Goal: Task Accomplishment & Management: Manage account settings

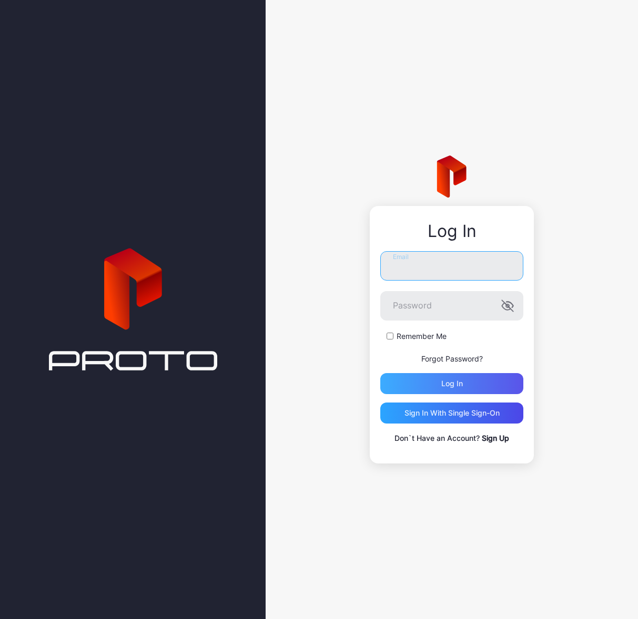
type input "**********"
click at [465, 390] on div "Log in" at bounding box center [451, 383] width 143 height 21
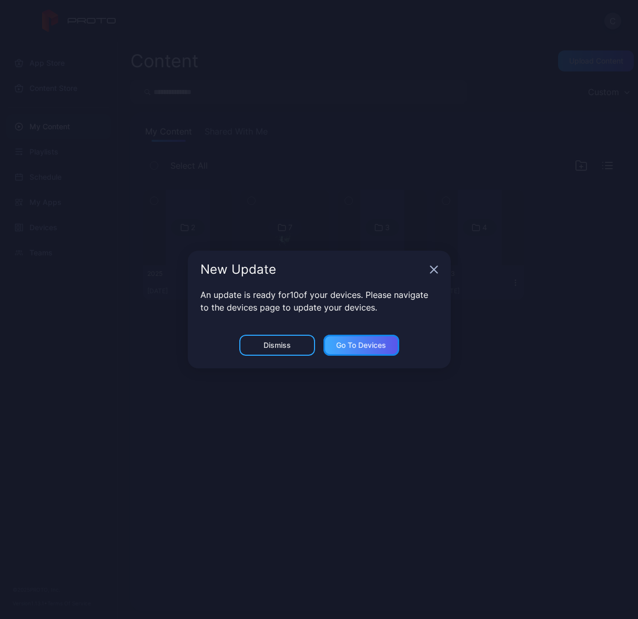
click at [360, 348] on div "Go to devices" at bounding box center [361, 345] width 50 height 8
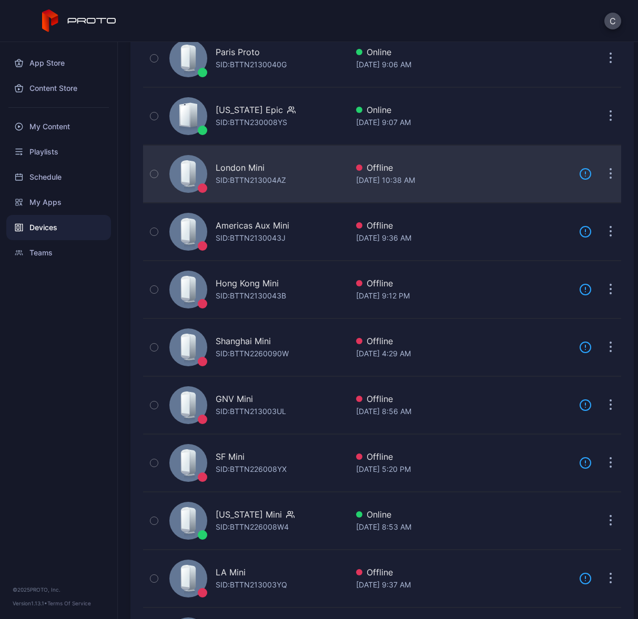
scroll to position [272, 0]
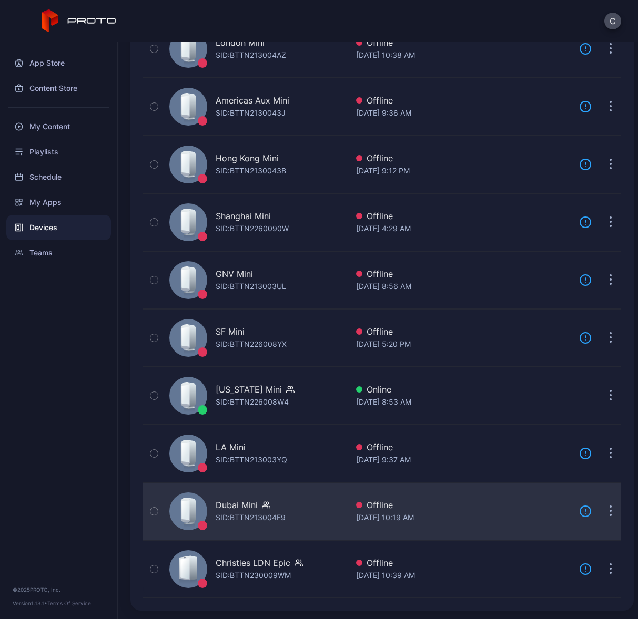
click at [260, 500] on div "Dubai Mini" at bounding box center [251, 505] width 70 height 13
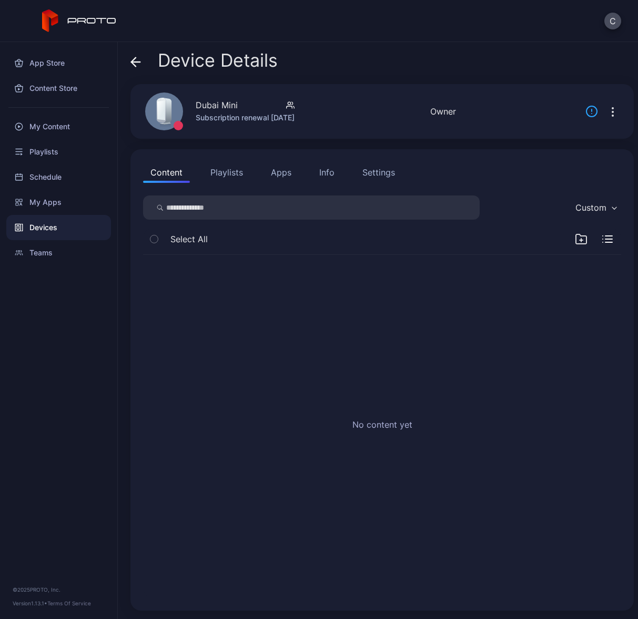
click at [222, 176] on button "Playlists" at bounding box center [226, 172] width 47 height 21
click at [278, 172] on button "Apps" at bounding box center [280, 172] width 35 height 21
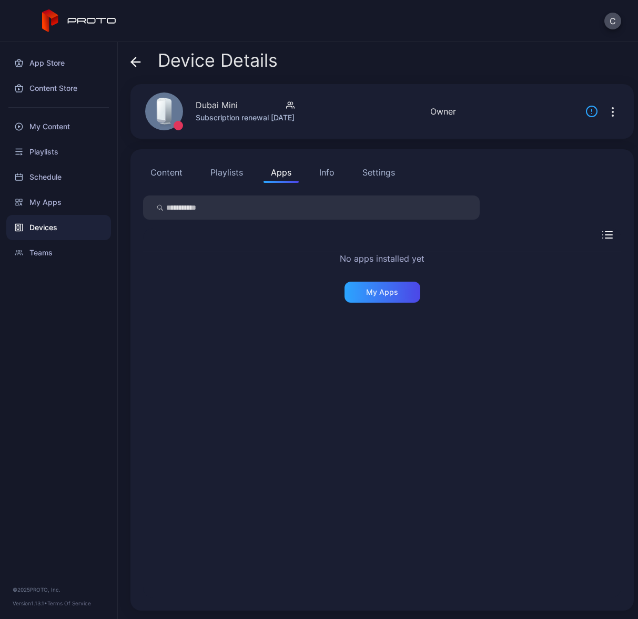
click at [328, 176] on div "Info" at bounding box center [326, 172] width 15 height 13
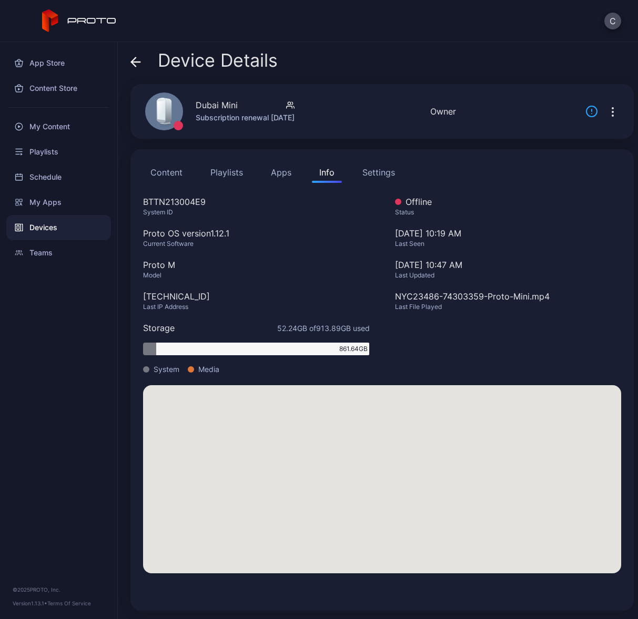
click at [382, 175] on div "Settings" at bounding box center [378, 172] width 33 height 13
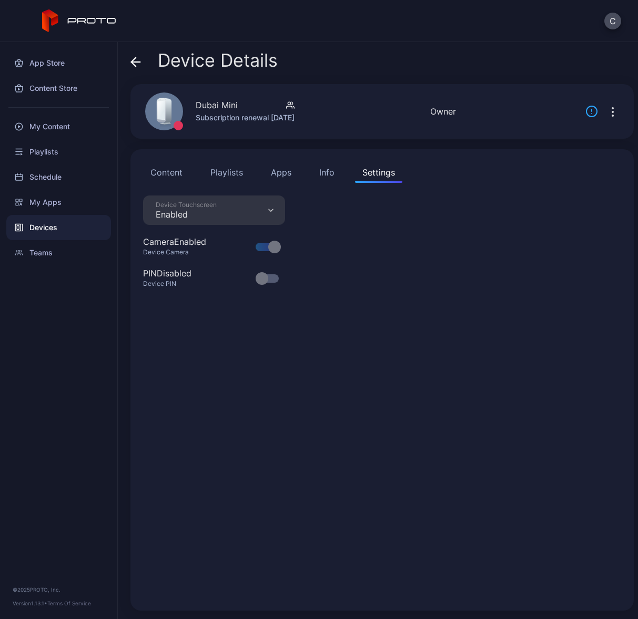
click at [147, 173] on button "Content" at bounding box center [166, 172] width 47 height 21
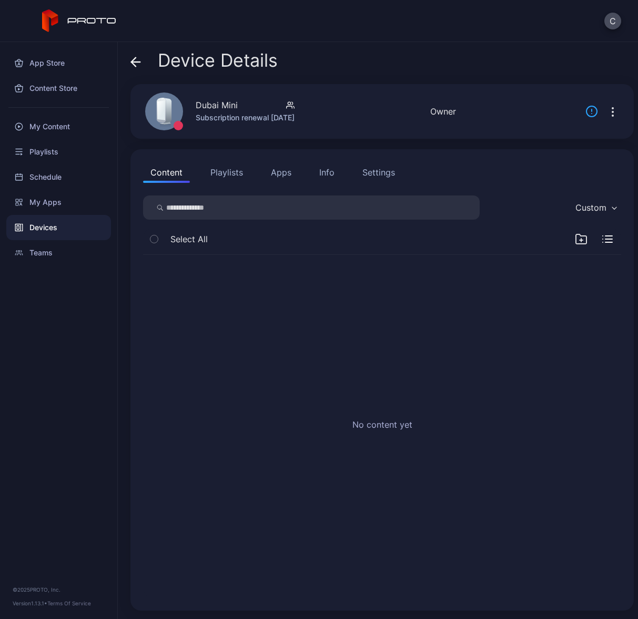
click at [232, 169] on button "Playlists" at bounding box center [226, 172] width 47 height 21
click at [39, 148] on div "Playlists" at bounding box center [58, 151] width 105 height 25
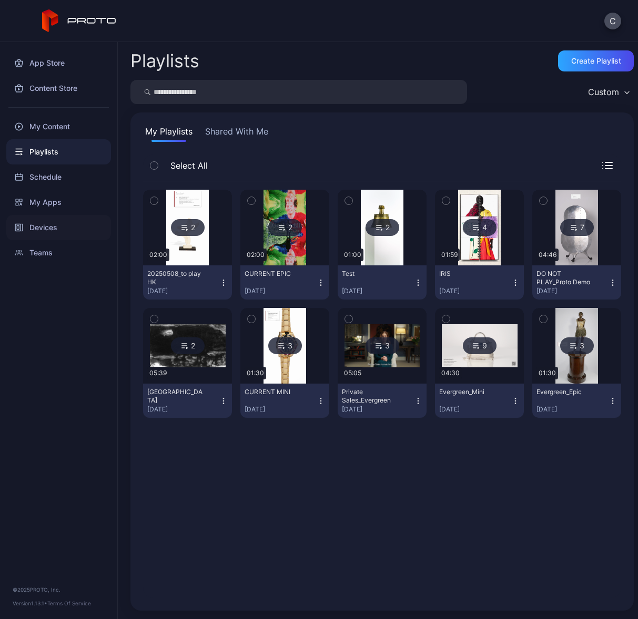
click at [54, 224] on div "Devices" at bounding box center [58, 227] width 105 height 25
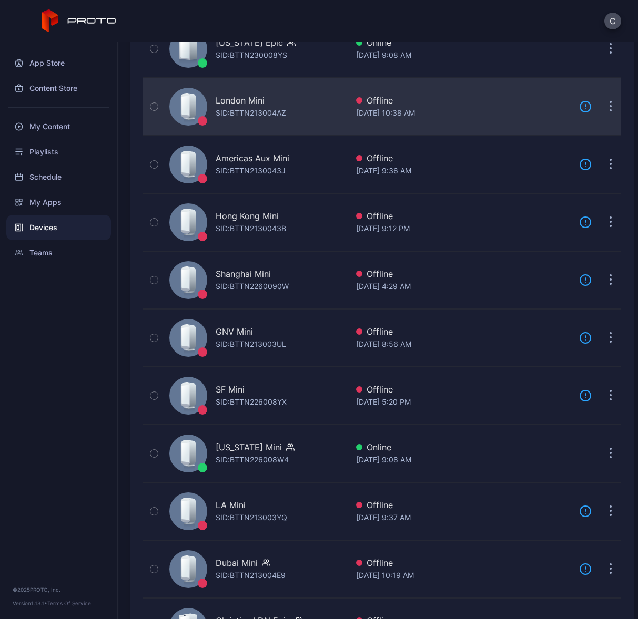
scroll to position [272, 0]
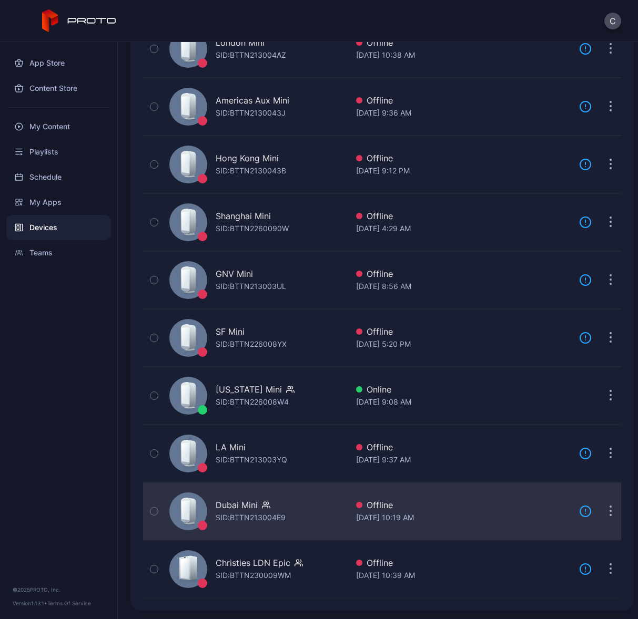
click at [238, 508] on div "Dubai Mini" at bounding box center [237, 505] width 42 height 13
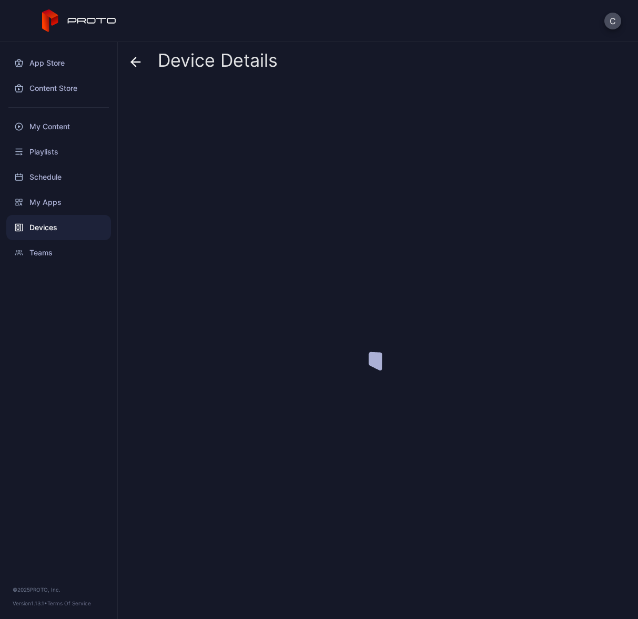
click at [238, 508] on div at bounding box center [381, 347] width 503 height 527
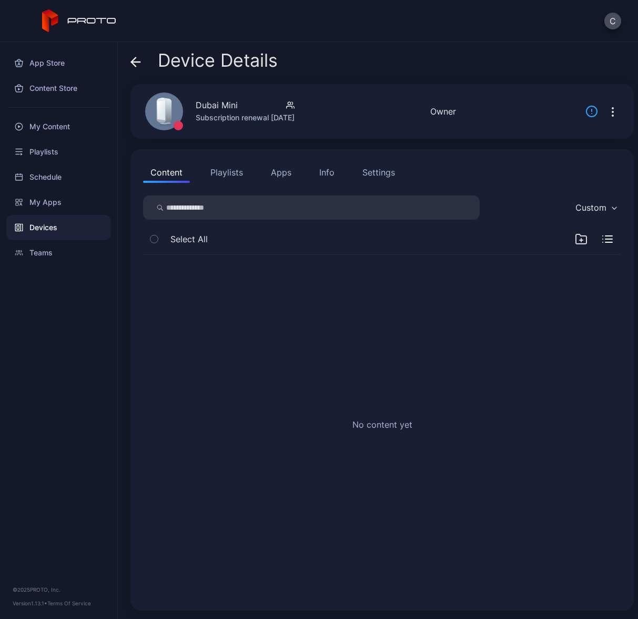
click at [221, 177] on button "Playlists" at bounding box center [226, 172] width 47 height 21
click at [281, 173] on button "Apps" at bounding box center [280, 172] width 35 height 21
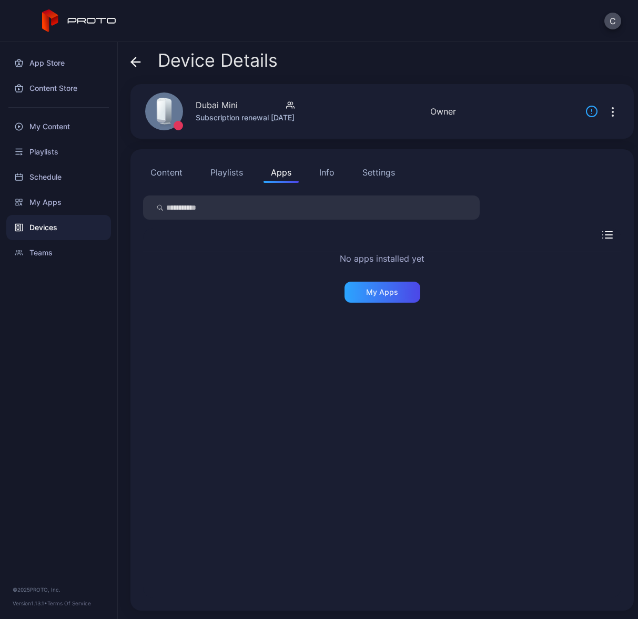
click at [324, 167] on div "Info" at bounding box center [326, 172] width 15 height 13
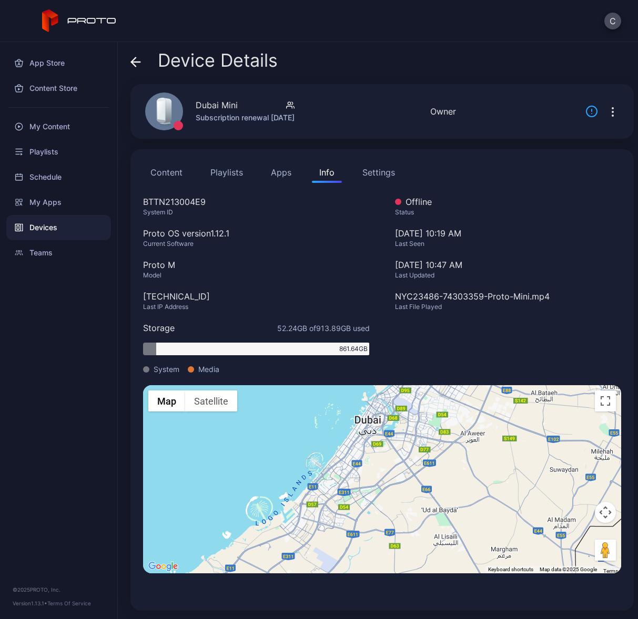
click at [377, 173] on div "Settings" at bounding box center [378, 172] width 33 height 13
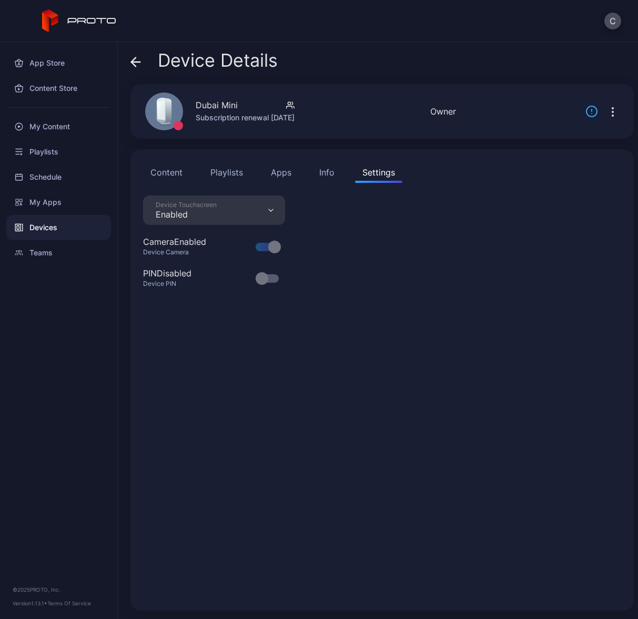
click at [171, 172] on button "Content" at bounding box center [166, 172] width 47 height 21
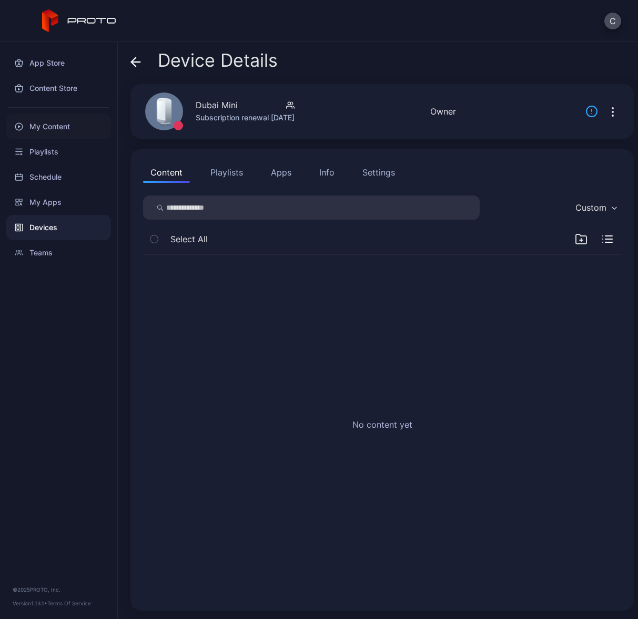
click at [51, 122] on div "My Content" at bounding box center [58, 126] width 105 height 25
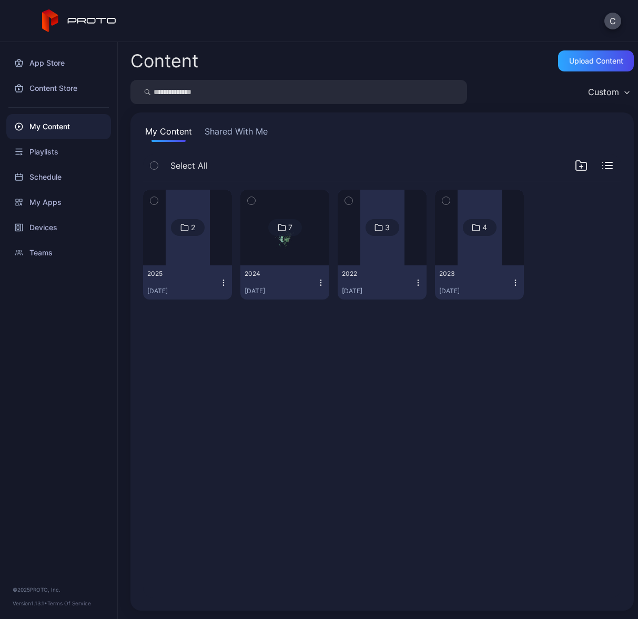
click at [167, 207] on div at bounding box center [188, 228] width 44 height 76
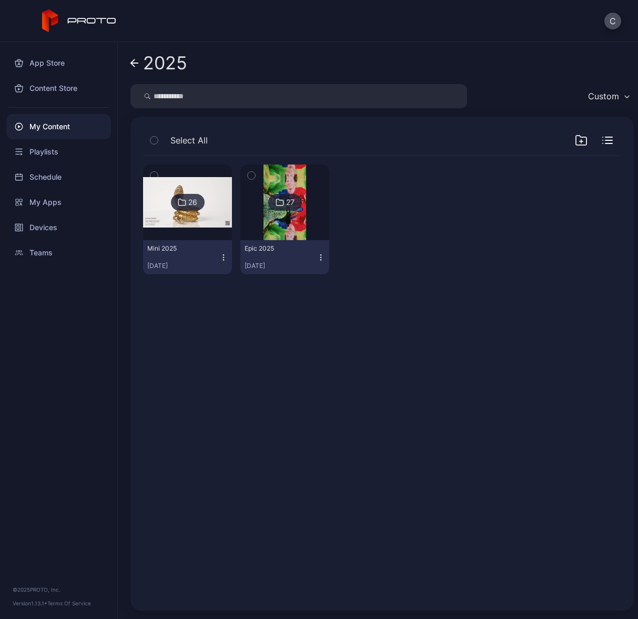
click at [167, 199] on img at bounding box center [187, 202] width 89 height 50
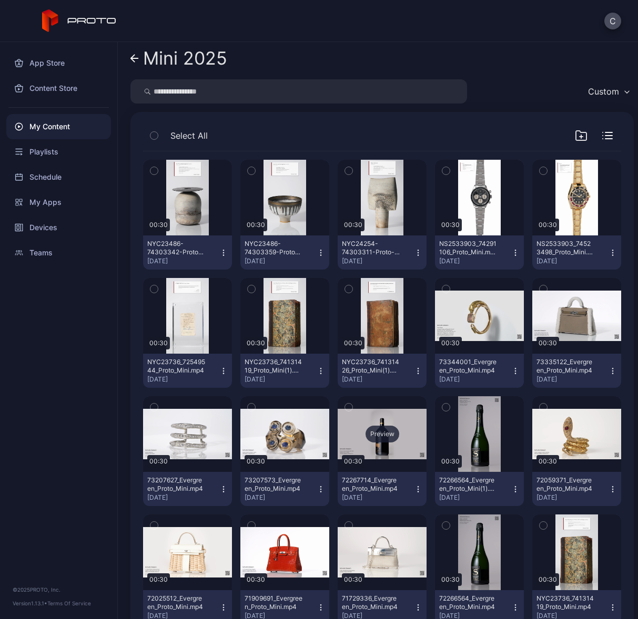
scroll to position [1, 0]
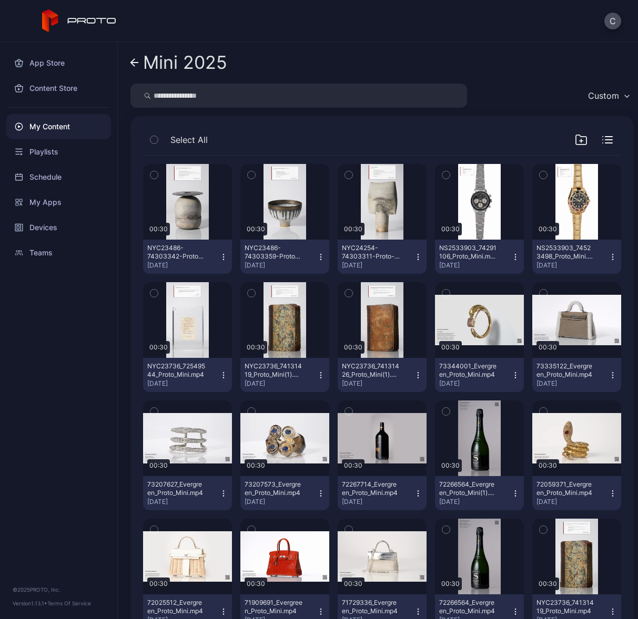
click at [348, 171] on button "button" at bounding box center [349, 175] width 22 height 22
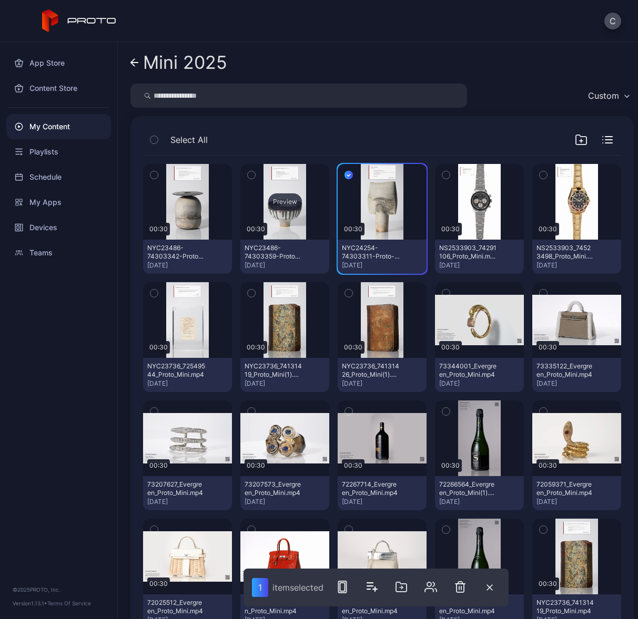
click at [261, 167] on div "Preview" at bounding box center [284, 202] width 89 height 76
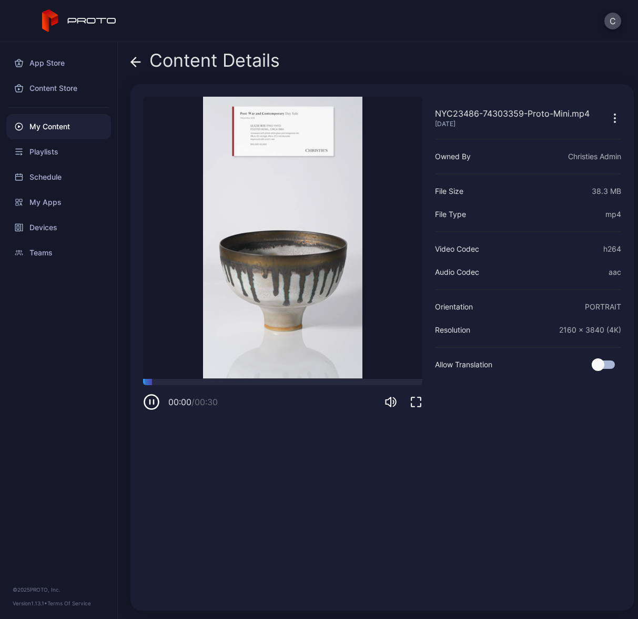
click at [139, 62] on icon at bounding box center [135, 62] width 9 height 0
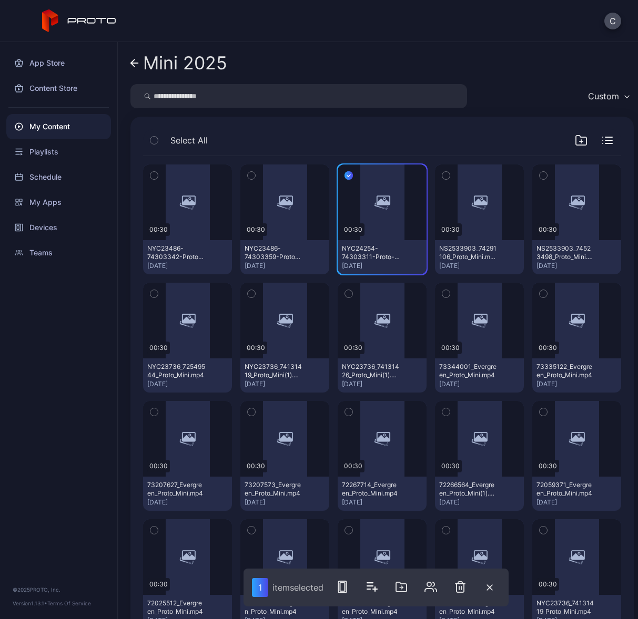
scroll to position [1, 0]
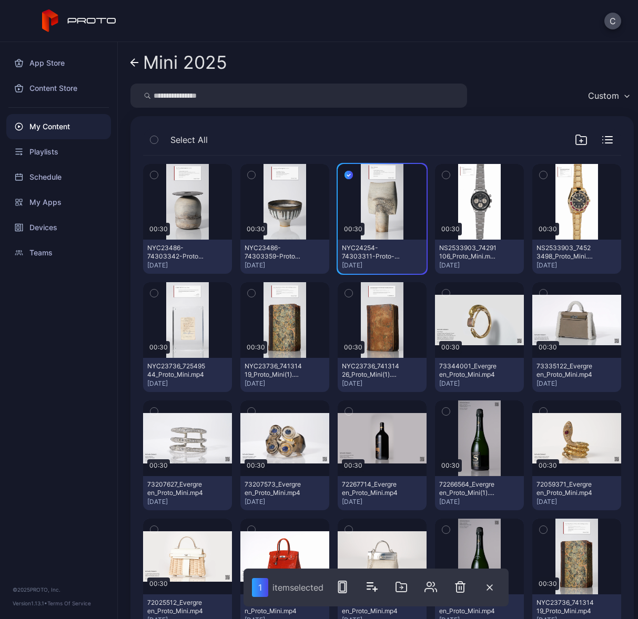
click at [249, 172] on icon "button" at bounding box center [251, 175] width 7 height 12
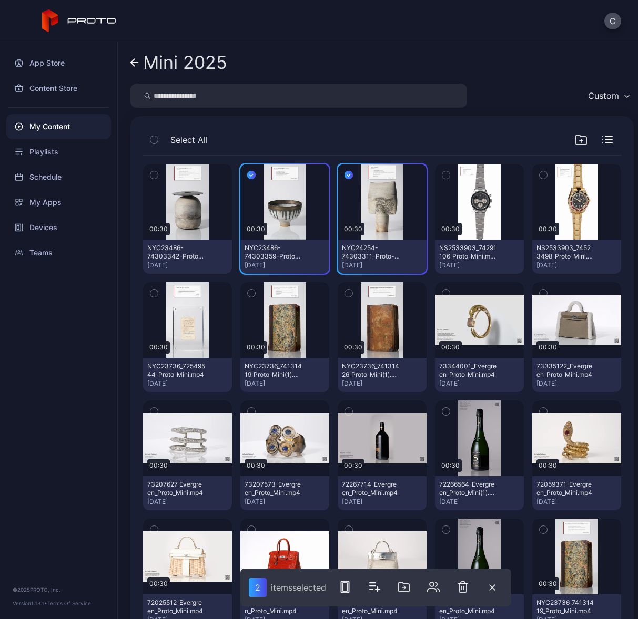
click at [154, 173] on icon "button" at bounding box center [153, 175] width 7 height 12
click at [410, 587] on icon "button" at bounding box center [403, 587] width 13 height 13
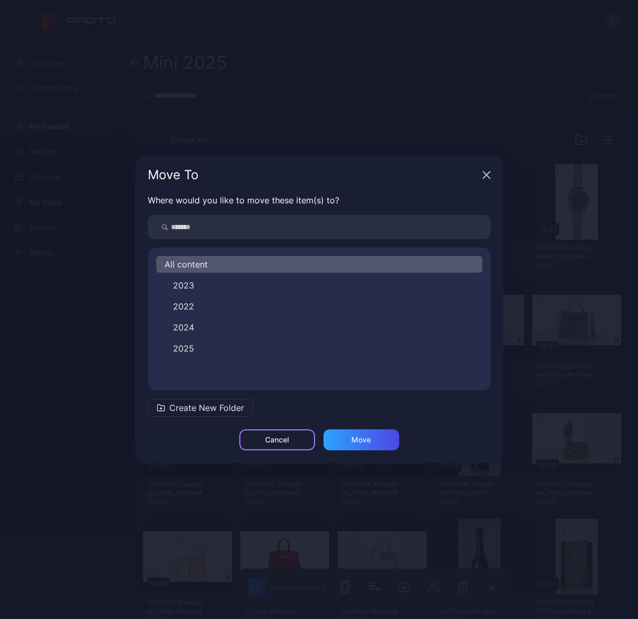
click at [279, 450] on div "Cancel" at bounding box center [277, 440] width 76 height 21
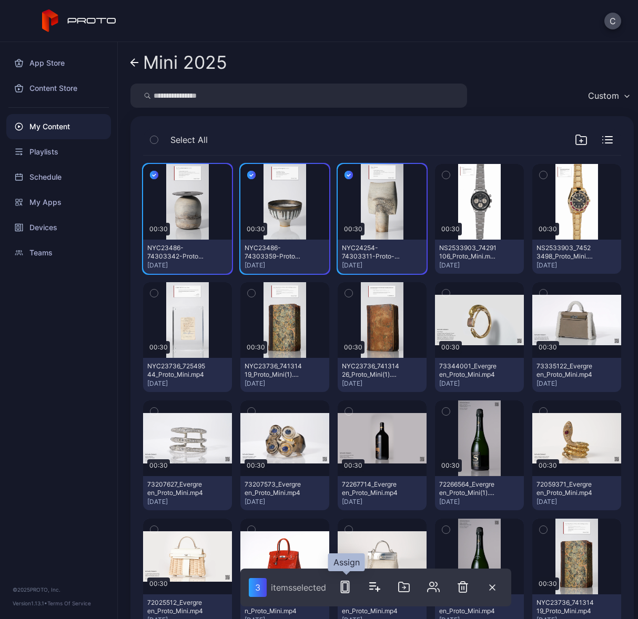
click at [345, 594] on button "button" at bounding box center [344, 587] width 21 height 21
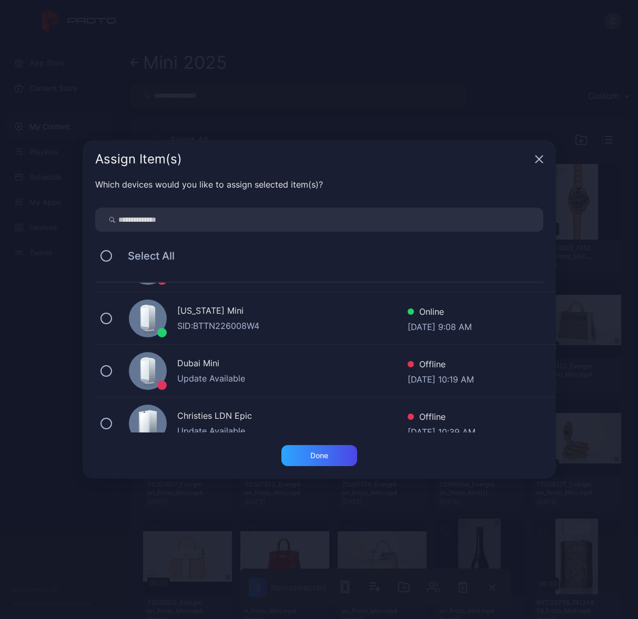
scroll to position [517, 0]
click at [304, 372] on div "Update Available" at bounding box center [292, 378] width 230 height 13
click at [316, 453] on div "Done" at bounding box center [319, 456] width 18 height 8
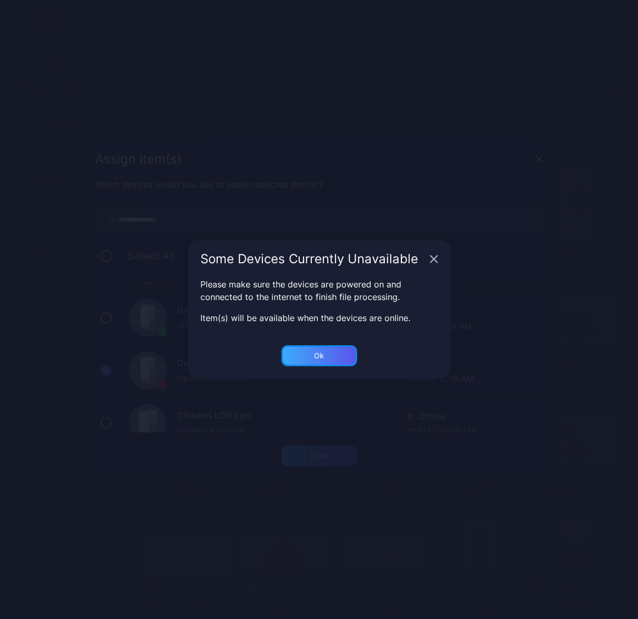
click at [321, 352] on div "Ok" at bounding box center [319, 356] width 10 height 8
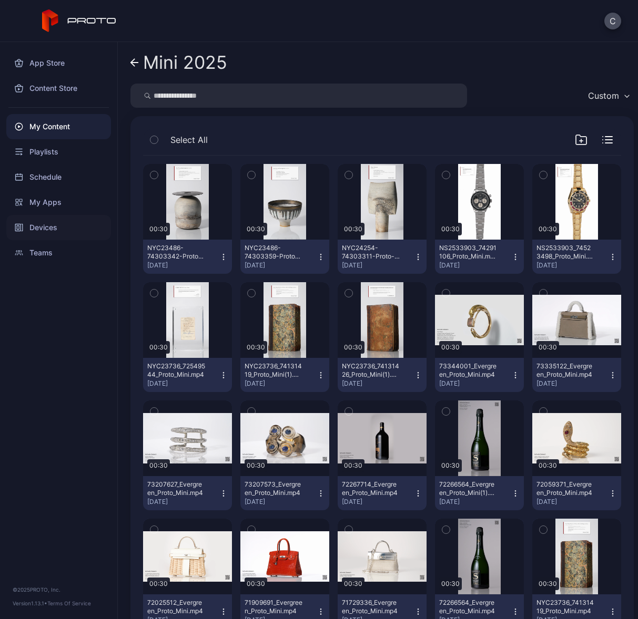
click at [65, 231] on div "Devices" at bounding box center [58, 227] width 105 height 25
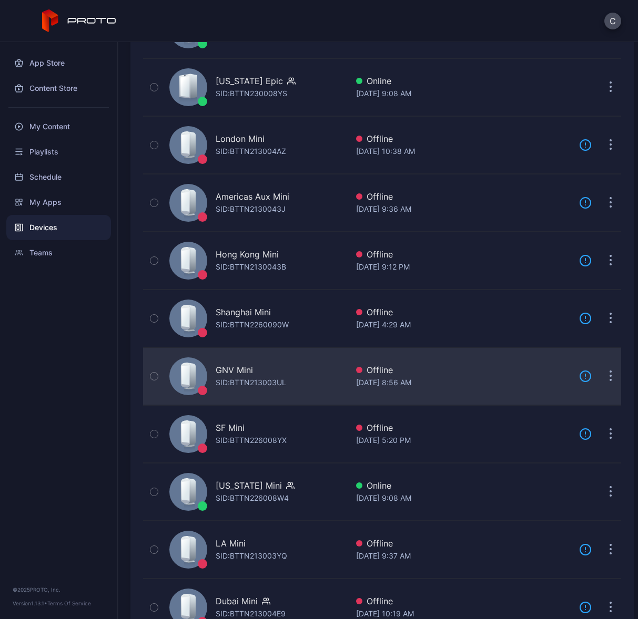
scroll to position [272, 0]
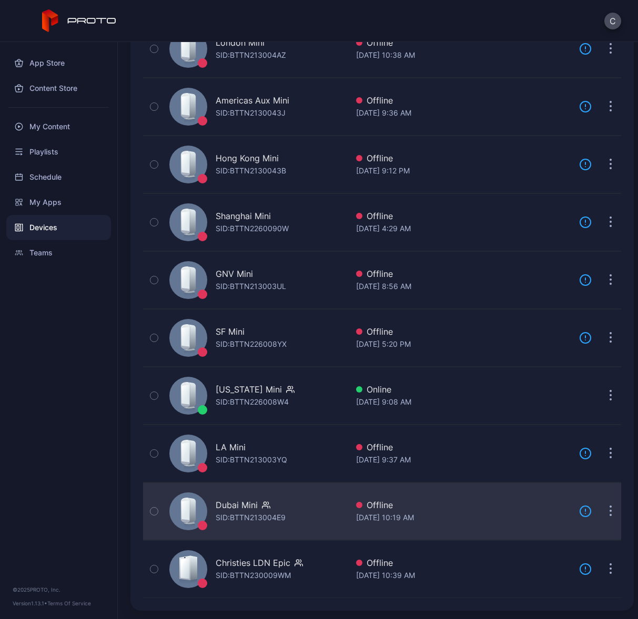
click at [256, 512] on div "SID: BTTN213004E9" at bounding box center [251, 518] width 70 height 13
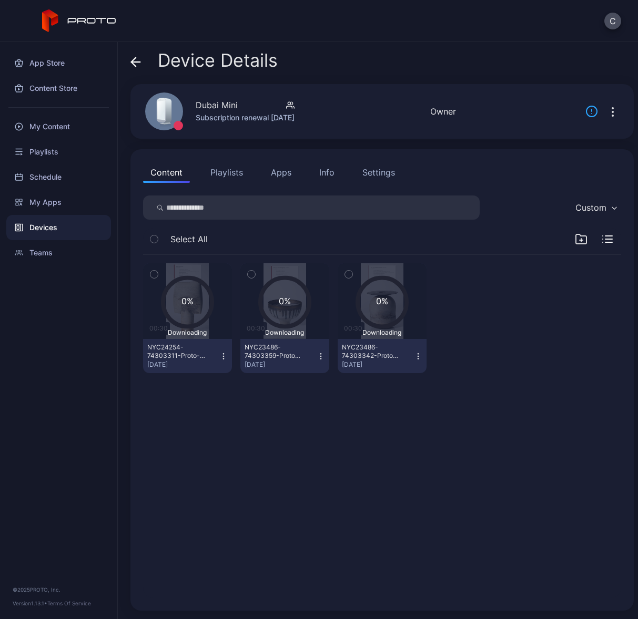
click at [438, 323] on div at bounding box center [479, 318] width 89 height 110
click at [345, 274] on icon "button" at bounding box center [348, 275] width 7 height 12
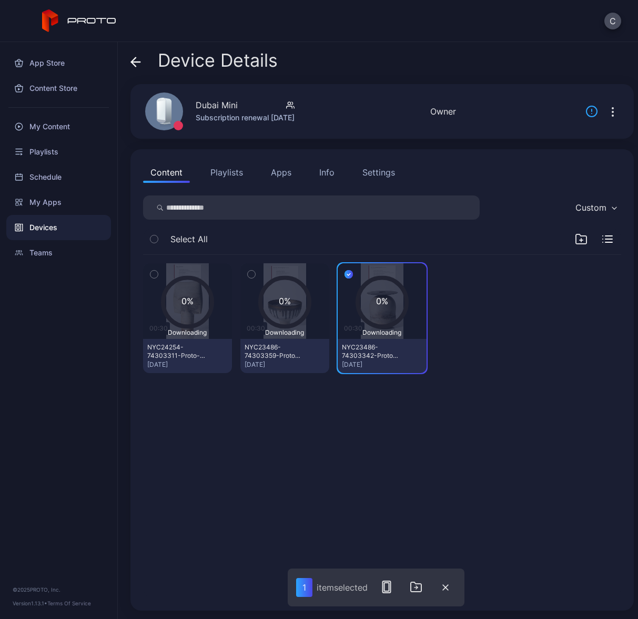
click at [253, 272] on button "button" at bounding box center [251, 274] width 22 height 22
click at [156, 274] on icon "button" at bounding box center [153, 275] width 7 height 12
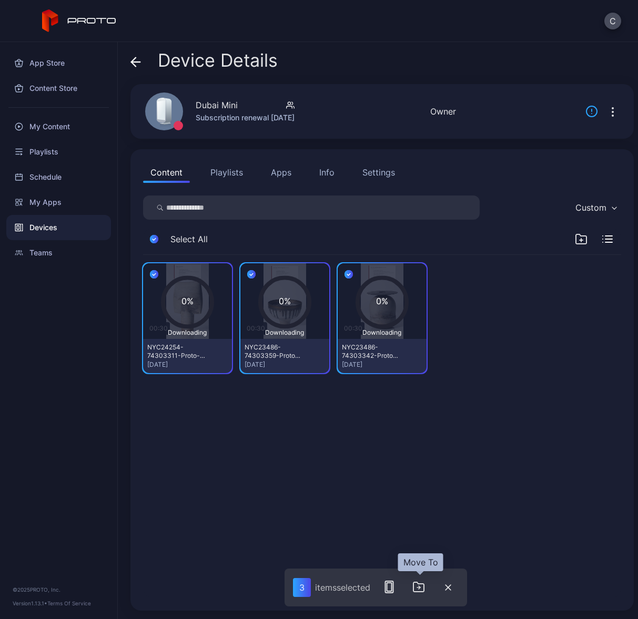
click at [416, 589] on icon "button" at bounding box center [418, 587] width 13 height 13
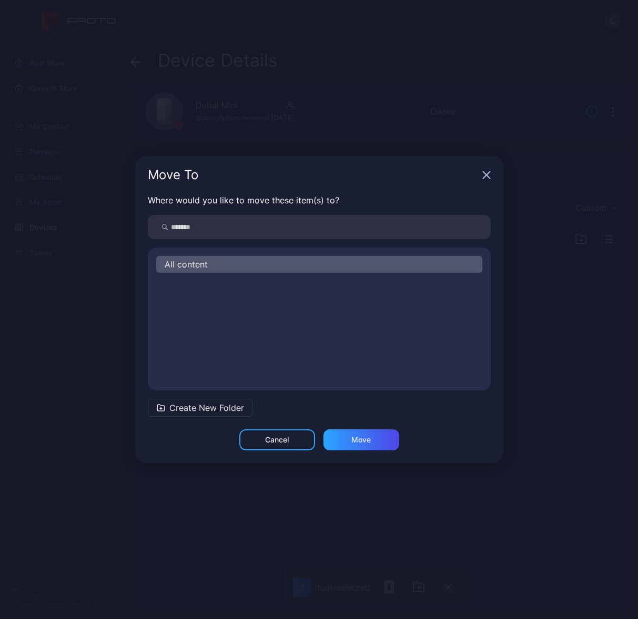
click at [483, 190] on div "Move To" at bounding box center [319, 175] width 368 height 38
click at [484, 171] on icon "button" at bounding box center [486, 175] width 8 height 8
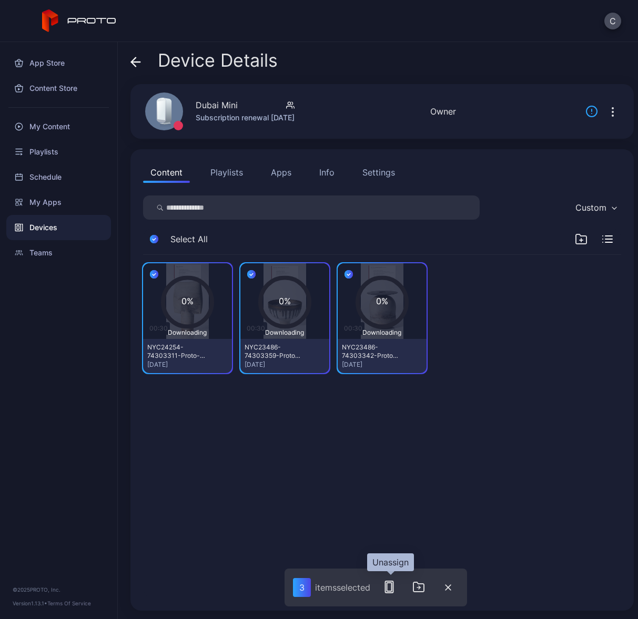
click at [393, 592] on rect "button" at bounding box center [389, 587] width 8 height 12
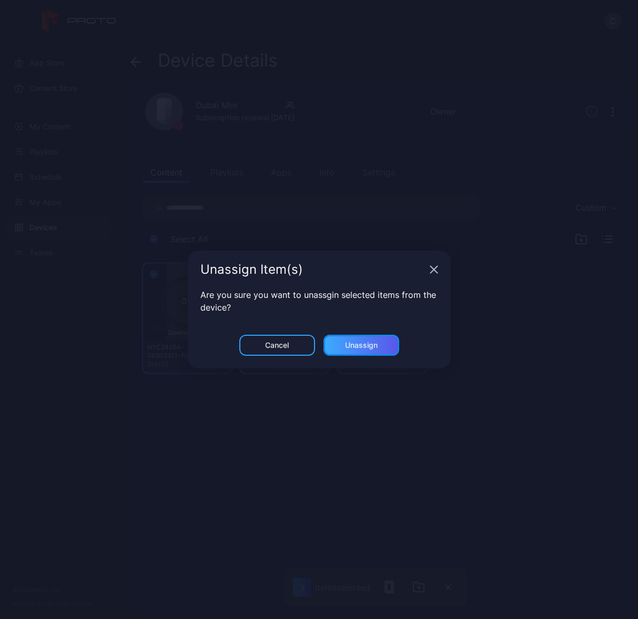
click at [355, 351] on div "Unassign" at bounding box center [361, 345] width 76 height 21
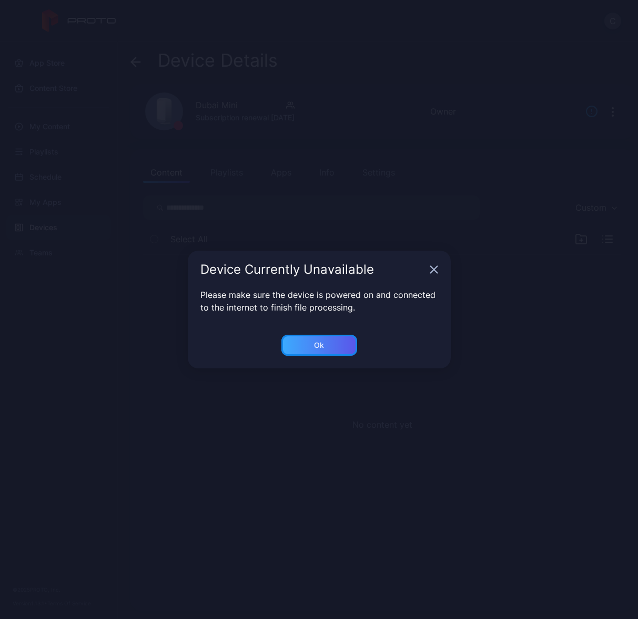
click at [311, 342] on div "Ok" at bounding box center [319, 345] width 76 height 21
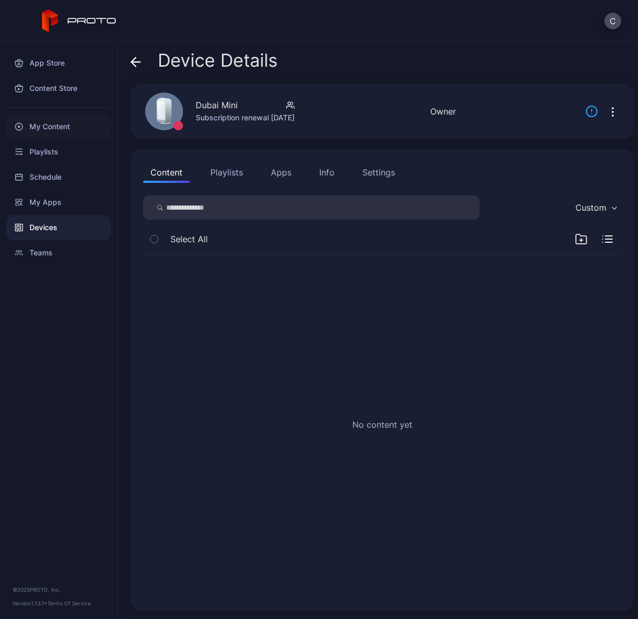
click at [46, 126] on div "My Content" at bounding box center [58, 126] width 105 height 25
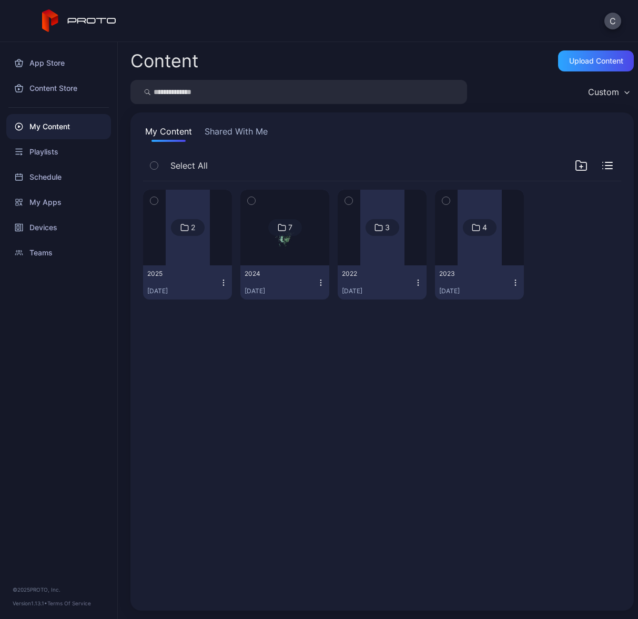
click at [179, 249] on div at bounding box center [188, 228] width 44 height 76
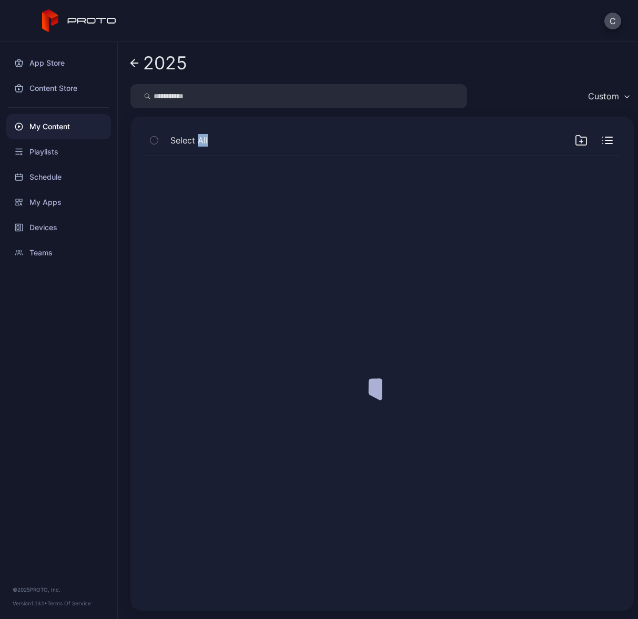
click at [179, 249] on div at bounding box center [382, 377] width 495 height 459
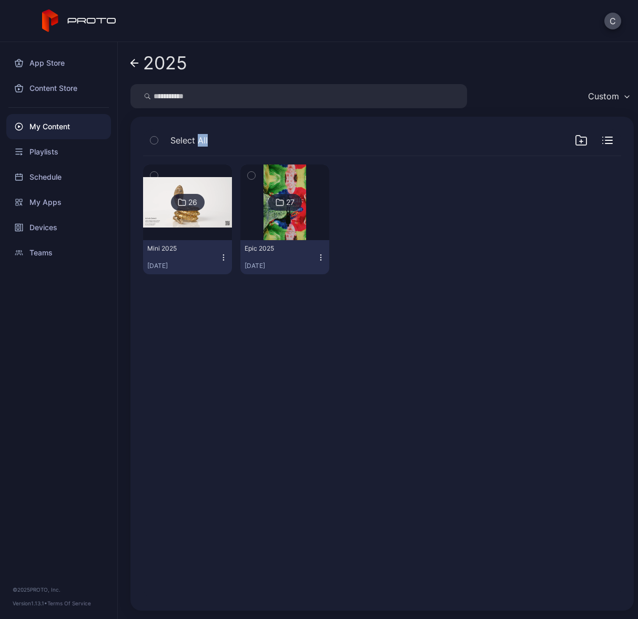
click at [191, 224] on img at bounding box center [187, 202] width 89 height 50
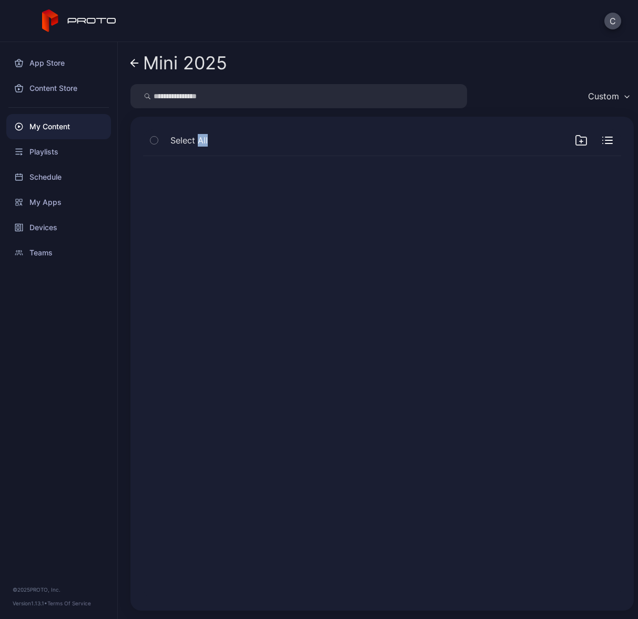
click at [191, 224] on div at bounding box center [382, 377] width 495 height 459
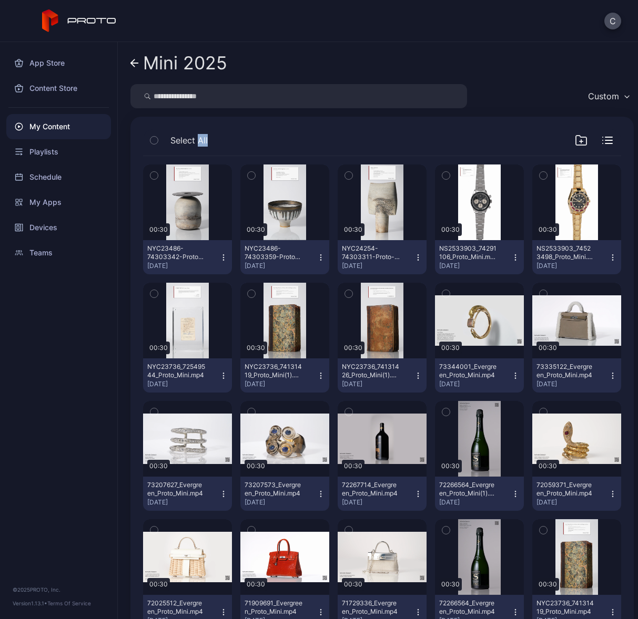
click at [162, 170] on button "button" at bounding box center [154, 176] width 22 height 22
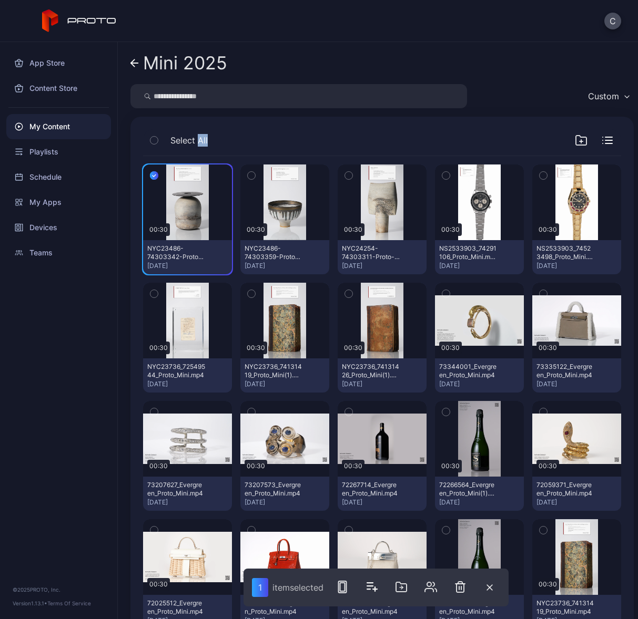
click at [253, 172] on button "button" at bounding box center [251, 176] width 22 height 22
click at [345, 175] on icon "button" at bounding box center [348, 176] width 7 height 12
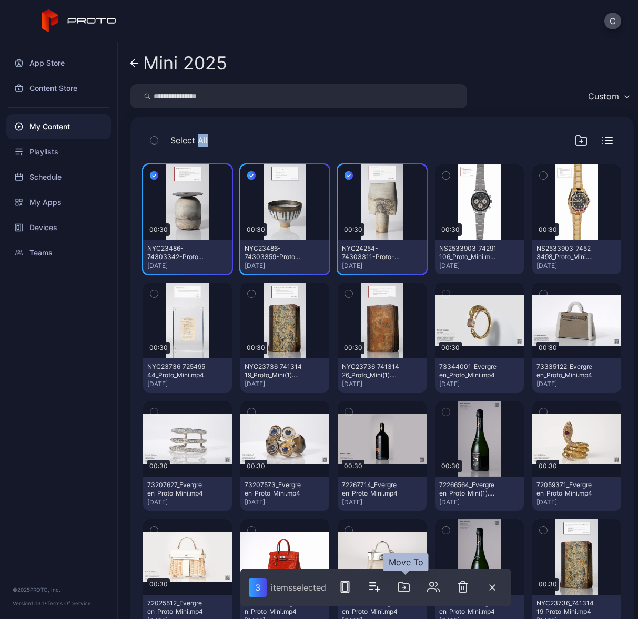
click at [407, 587] on icon "button" at bounding box center [403, 587] width 13 height 13
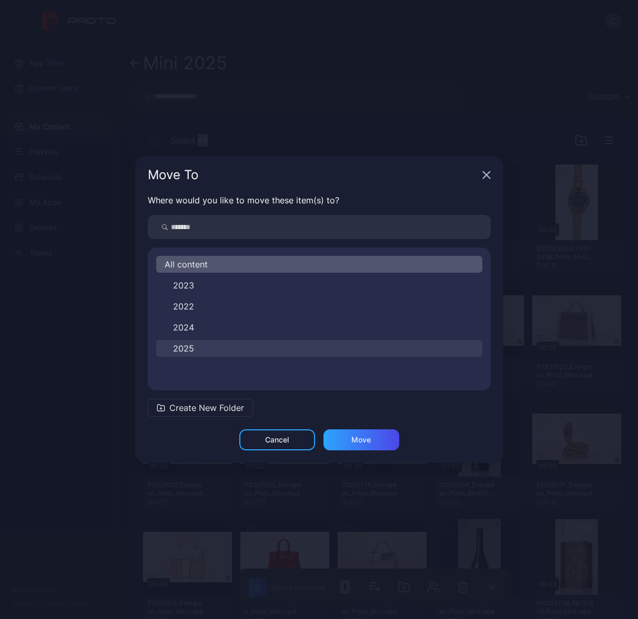
click at [300, 350] on button "2025" at bounding box center [319, 348] width 326 height 17
click at [300, 350] on div "All content 2023 2022 2024 2025" at bounding box center [319, 319] width 343 height 126
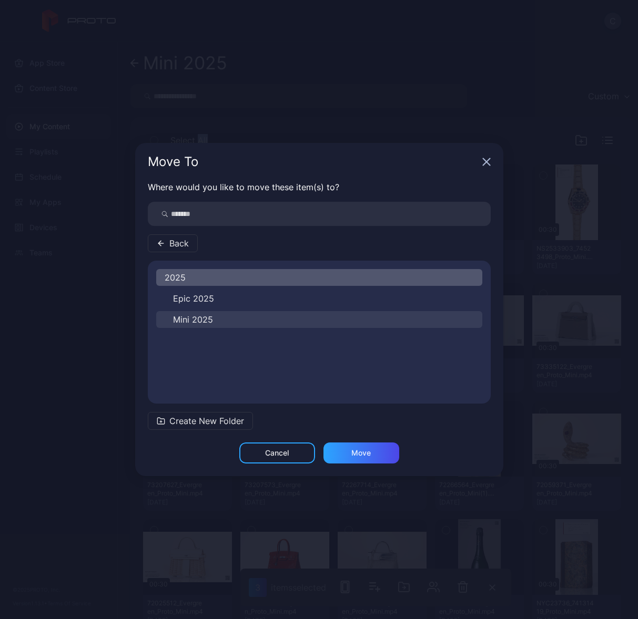
click at [261, 317] on button "Mini 2025" at bounding box center [319, 319] width 326 height 17
click at [261, 317] on div "Mini 2025" at bounding box center [319, 332] width 343 height 126
click at [321, 285] on div "Mini 2025" at bounding box center [319, 277] width 326 height 17
click at [486, 162] on icon "button" at bounding box center [486, 162] width 7 height 7
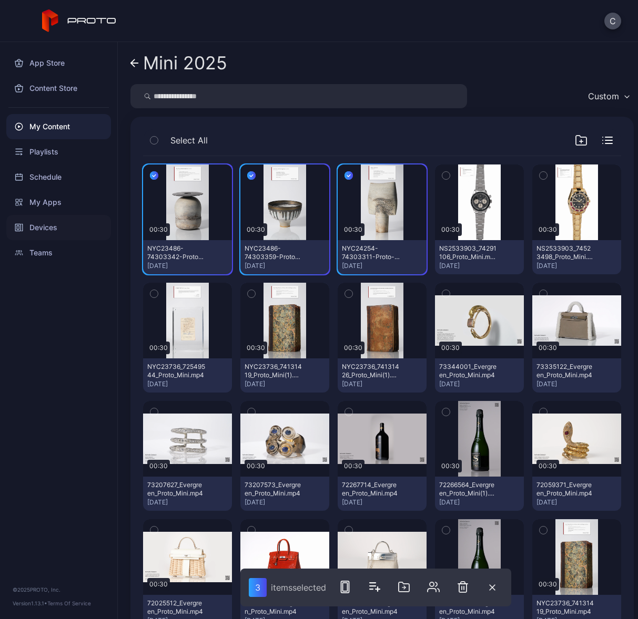
click at [38, 234] on div "Devices" at bounding box center [58, 227] width 105 height 25
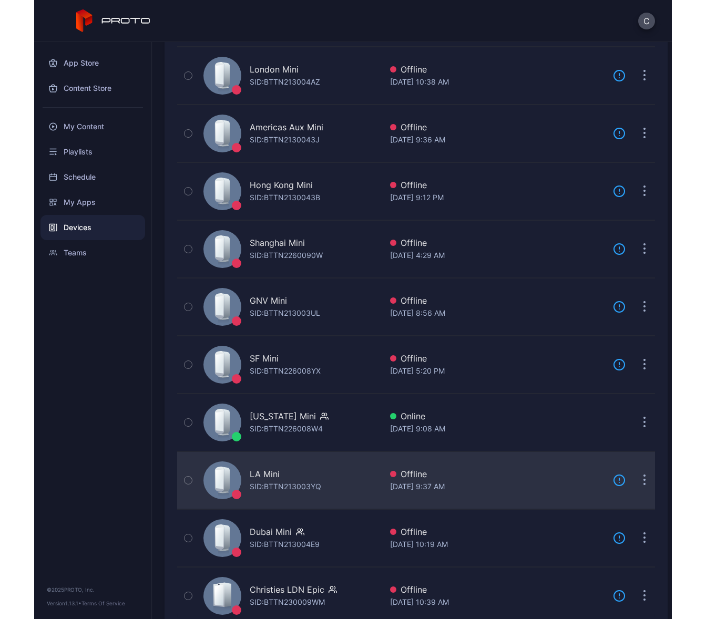
scroll to position [238, 0]
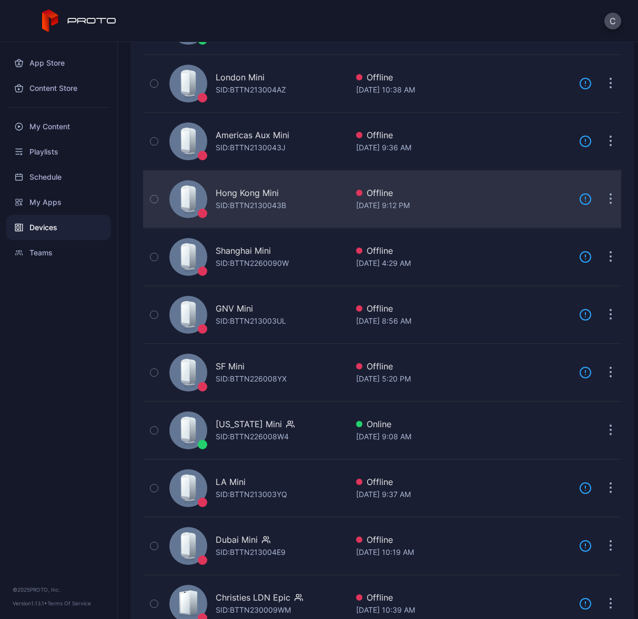
click at [269, 193] on div "Hong Kong Mini" at bounding box center [247, 193] width 63 height 13
